Goal: Navigation & Orientation: Find specific page/section

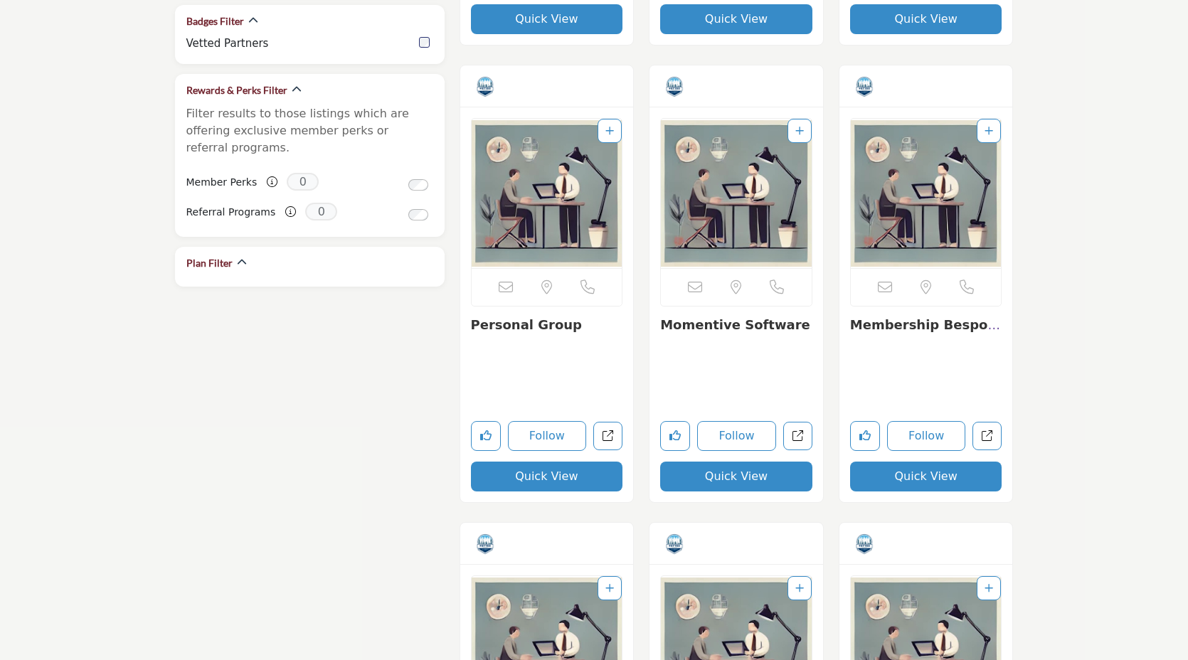
scroll to position [1227, 0]
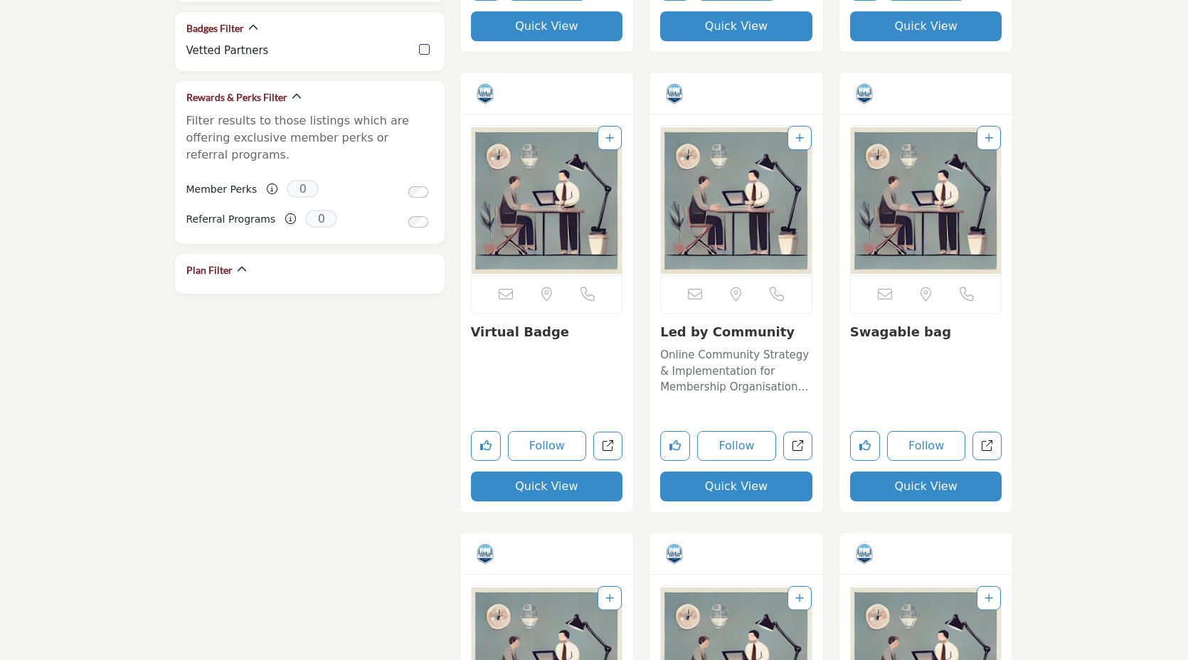
scroll to position [1199, 0]
